Goal: Check status: Check status

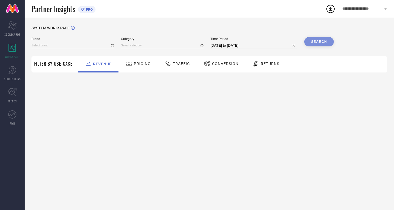
type input "MIRAGGIO"
type input "All"
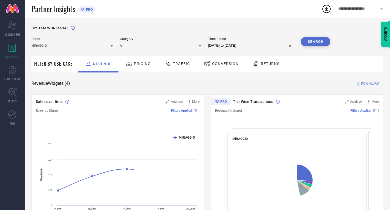
select select "7"
select select "2025"
select select "8"
select select "2025"
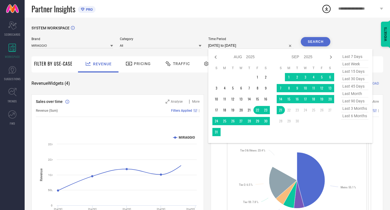
click at [221, 47] on input "[DATE] to [DATE]" at bounding box center [251, 45] width 86 height 7
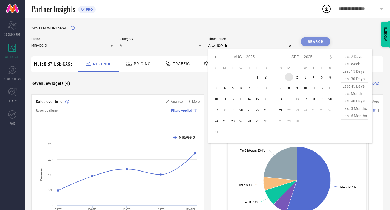
click at [286, 76] on td "1" at bounding box center [289, 77] width 8 height 8
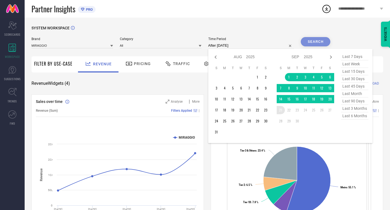
type input "01-09-2025 to 21-09-2025"
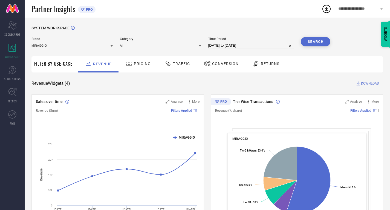
click at [316, 39] on button "Search" at bounding box center [316, 41] width 30 height 9
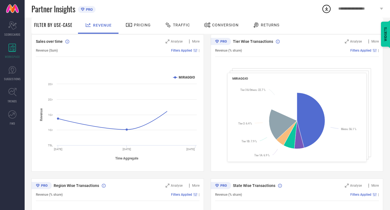
scroll to position [60, 0]
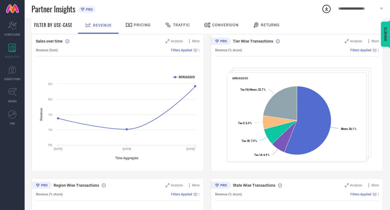
click at [174, 27] on span "Traffic" at bounding box center [181, 25] width 17 height 4
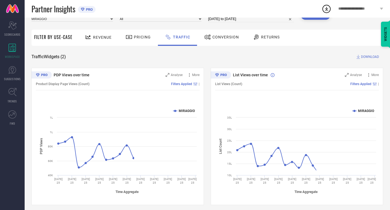
scroll to position [30, 0]
